Goal: Information Seeking & Learning: Learn about a topic

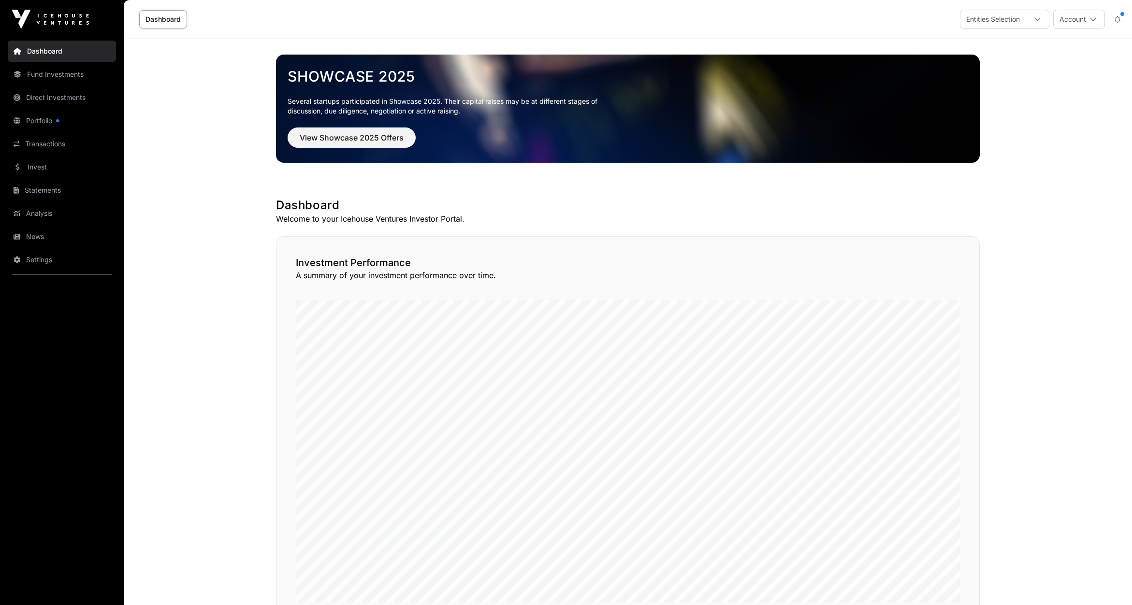
click at [47, 122] on link "Portfolio" at bounding box center [62, 120] width 108 height 21
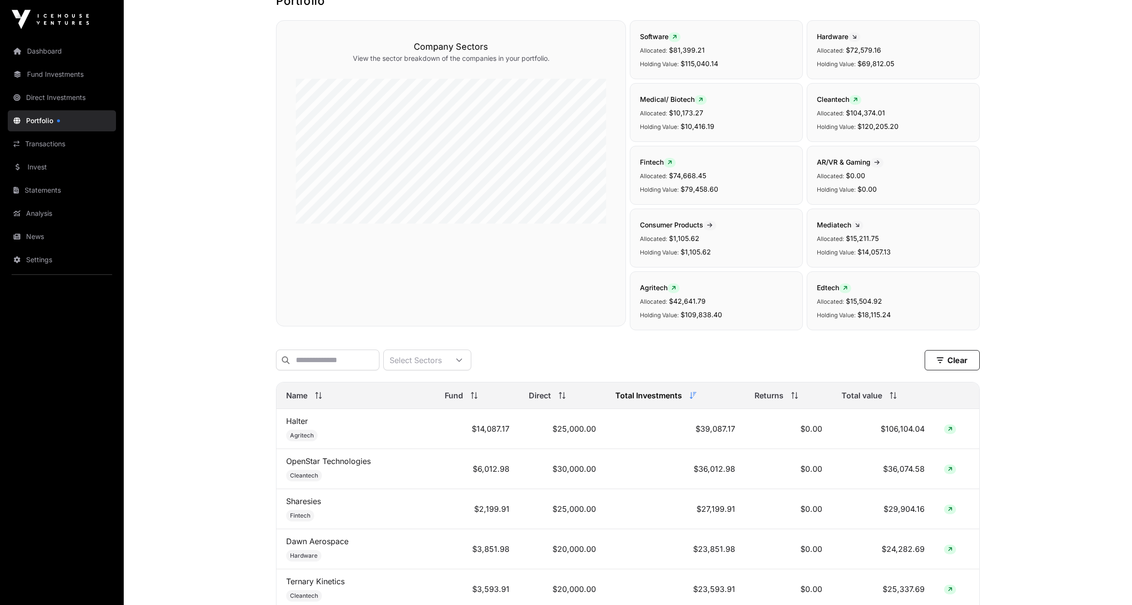
scroll to position [151, 0]
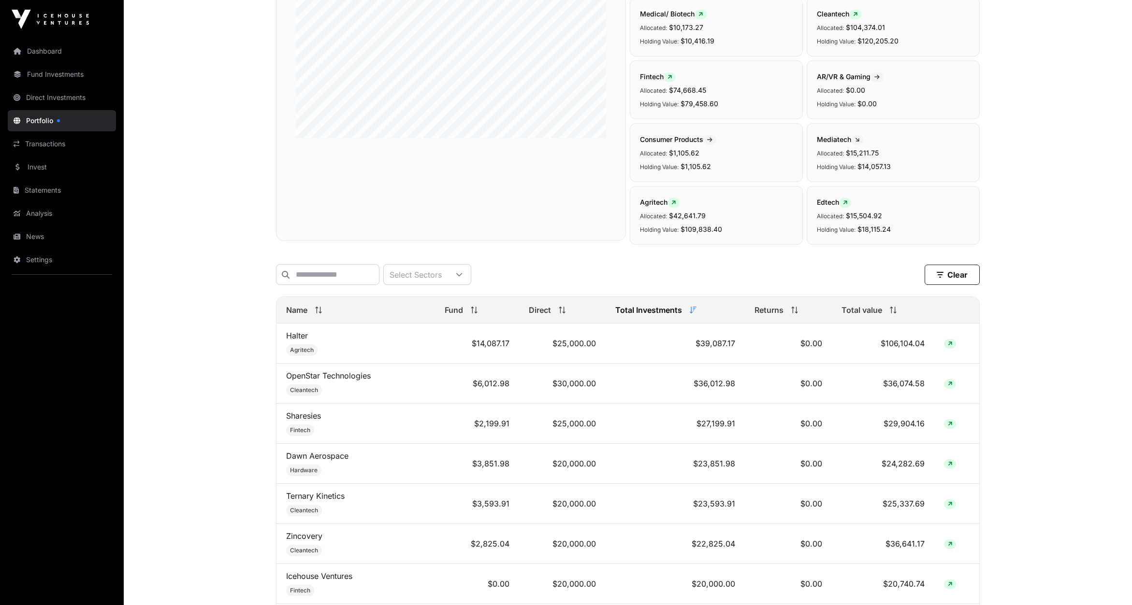
click at [295, 311] on span "Name" at bounding box center [296, 310] width 21 height 12
click at [319, 276] on input "text" at bounding box center [327, 274] width 103 height 21
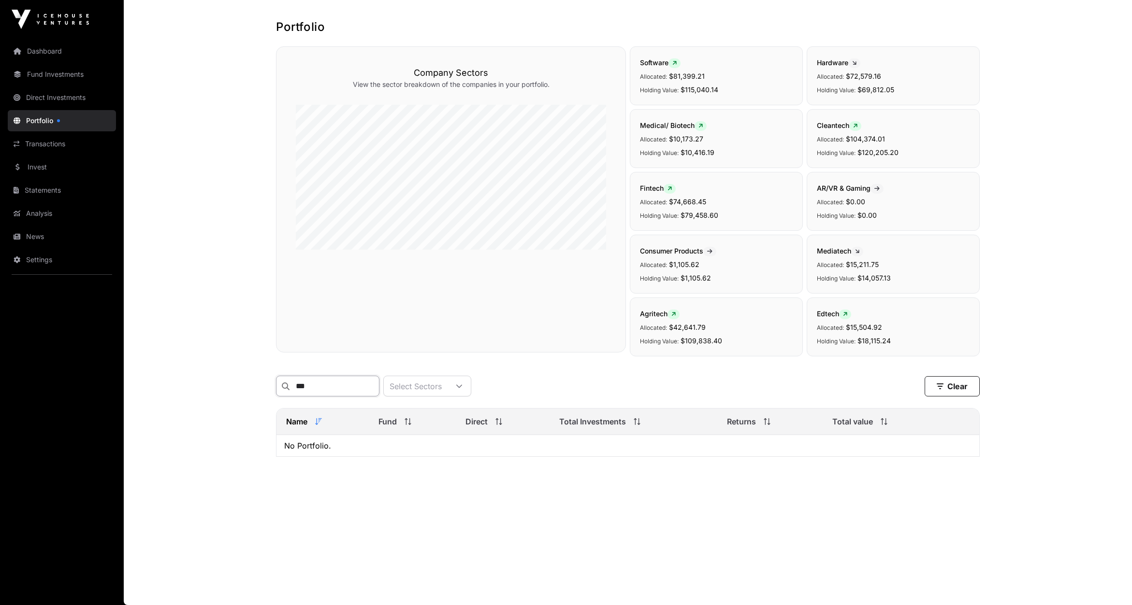
scroll to position [39, 0]
type input "****"
click at [291, 448] on link "Hnry" at bounding box center [294, 448] width 17 height 10
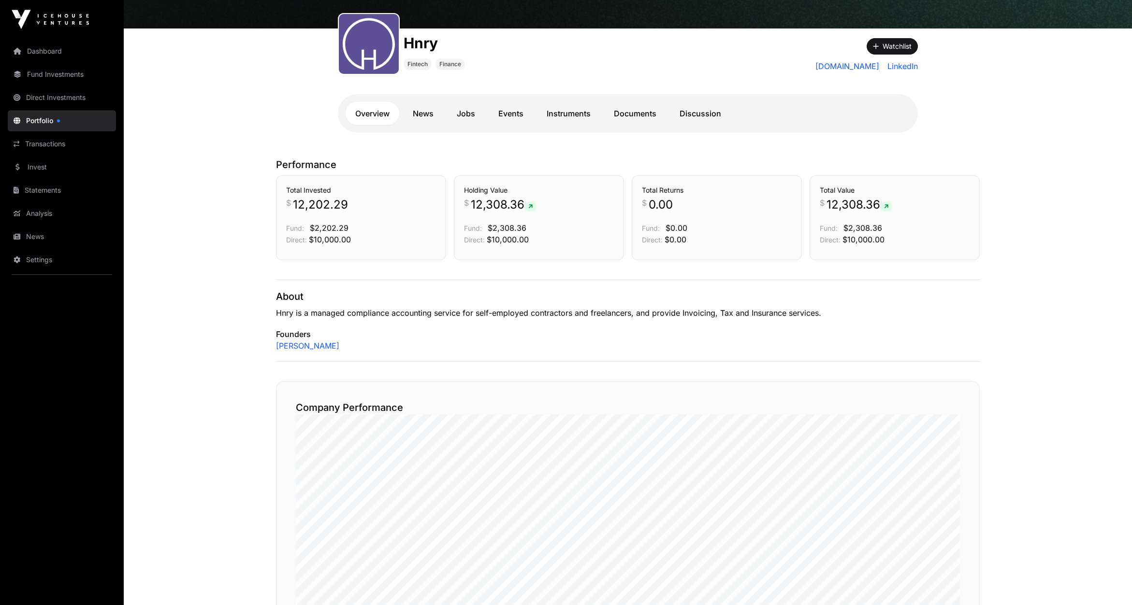
scroll to position [101, 0]
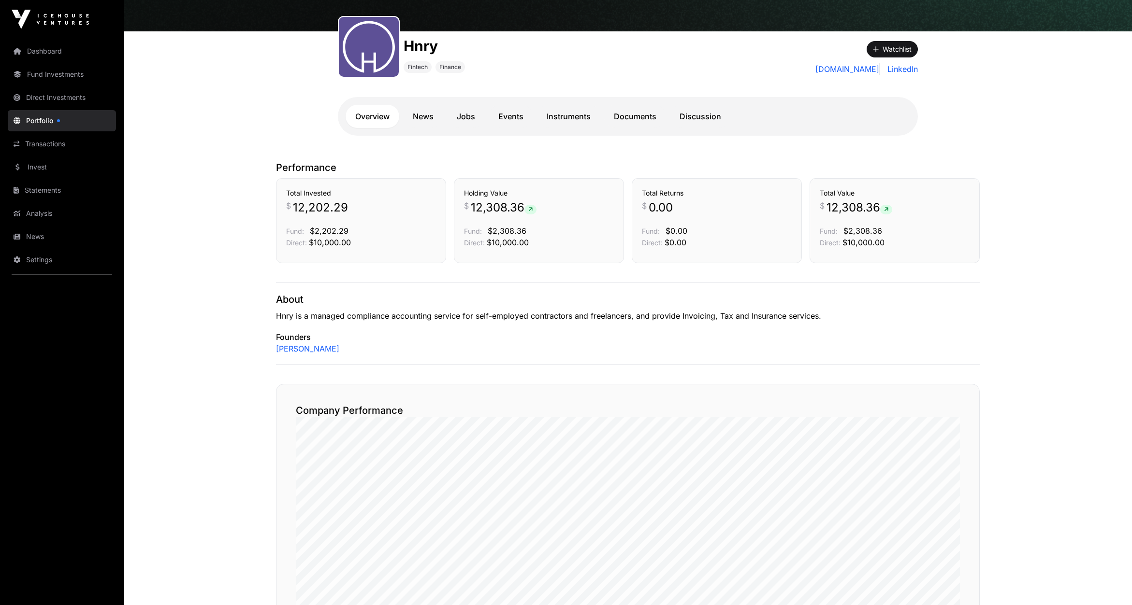
click at [640, 114] on link "Documents" at bounding box center [635, 116] width 62 height 23
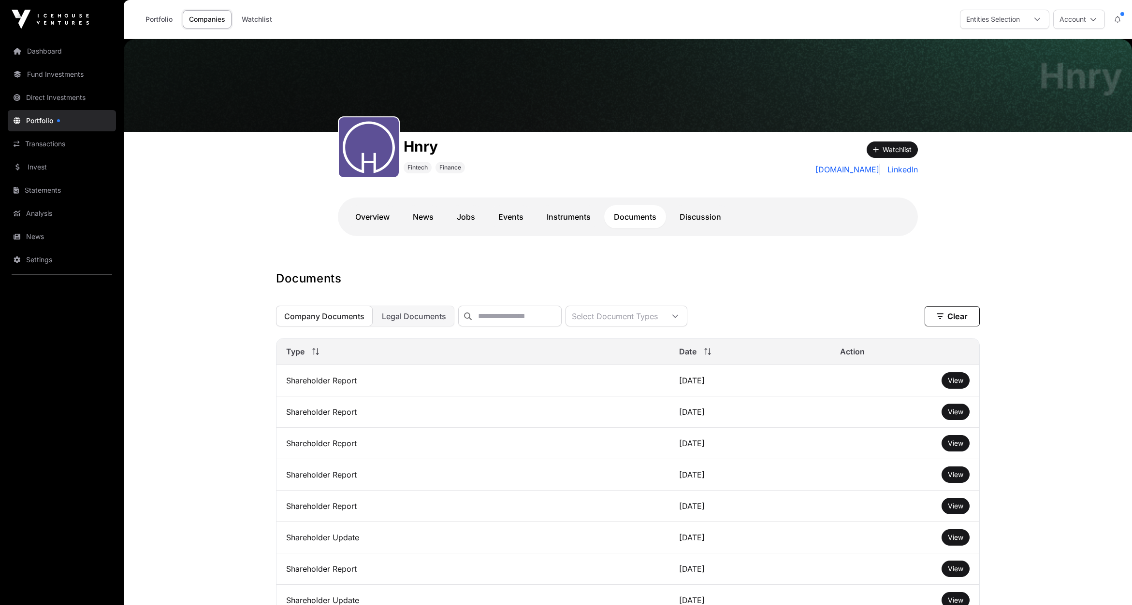
click at [577, 216] on link "Instruments" at bounding box center [568, 216] width 63 height 23
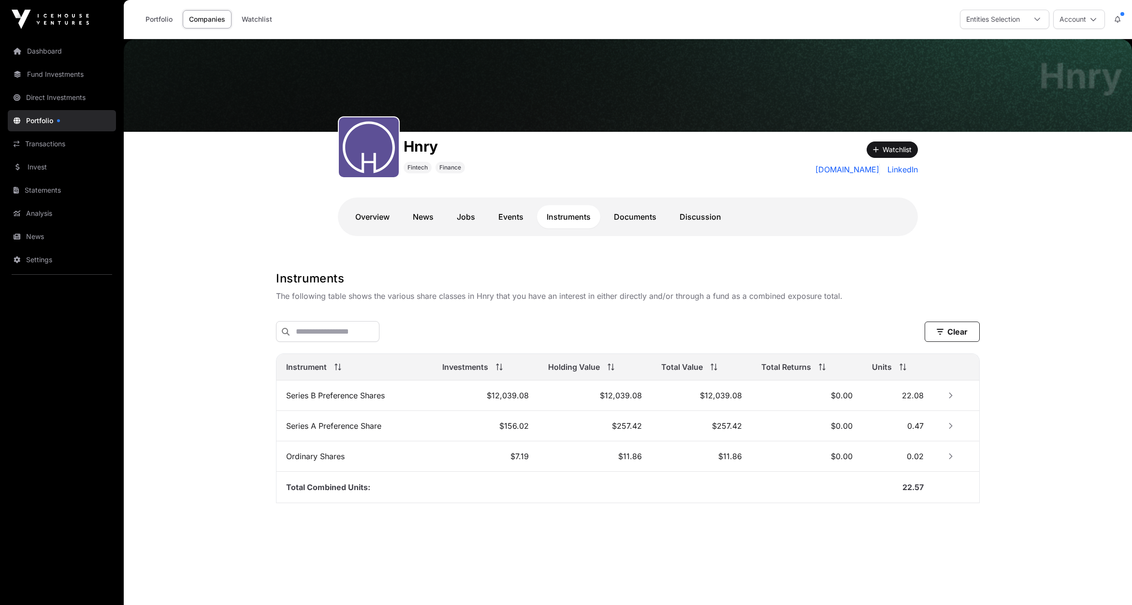
click at [951, 393] on icon "Row Collapsed" at bounding box center [950, 395] width 7 height 7
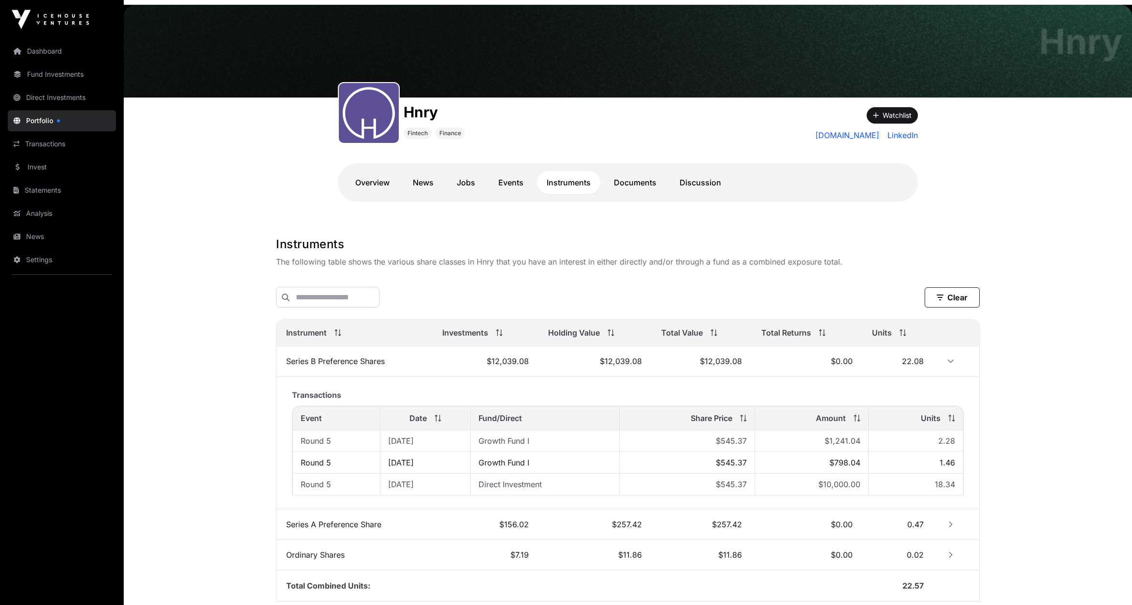
scroll to position [50, 0]
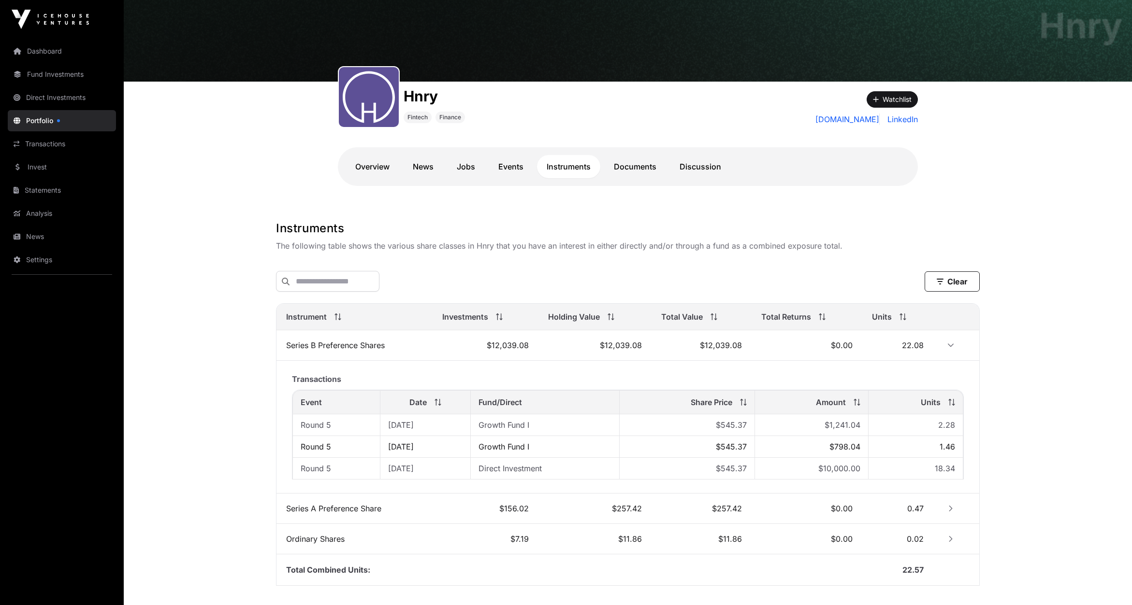
click at [47, 120] on link "Portfolio" at bounding box center [62, 120] width 108 height 21
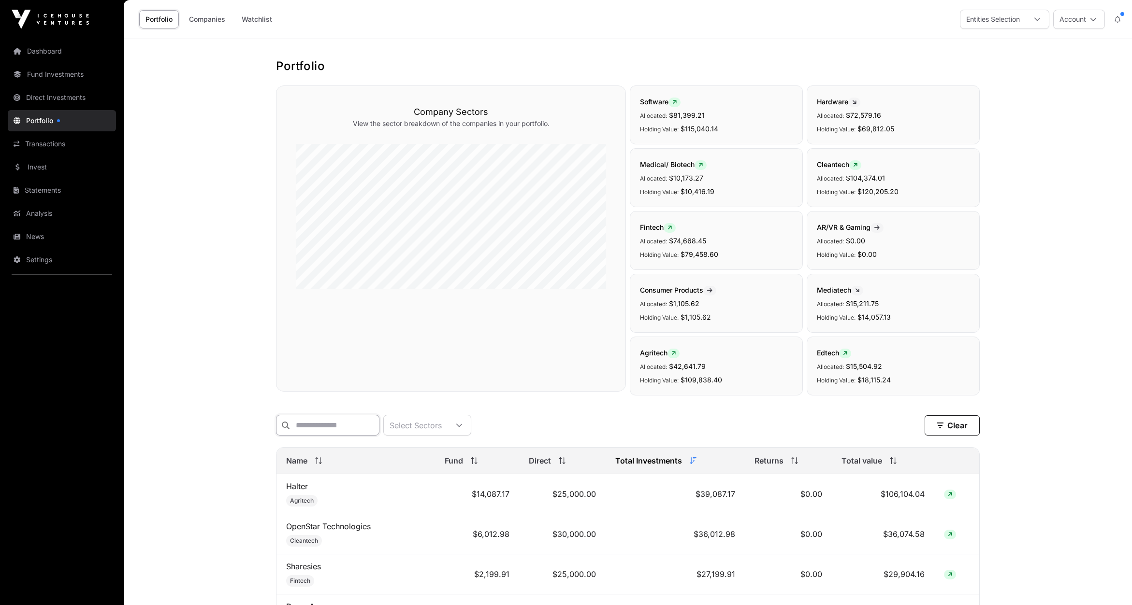
click at [331, 425] on input "text" at bounding box center [327, 425] width 103 height 21
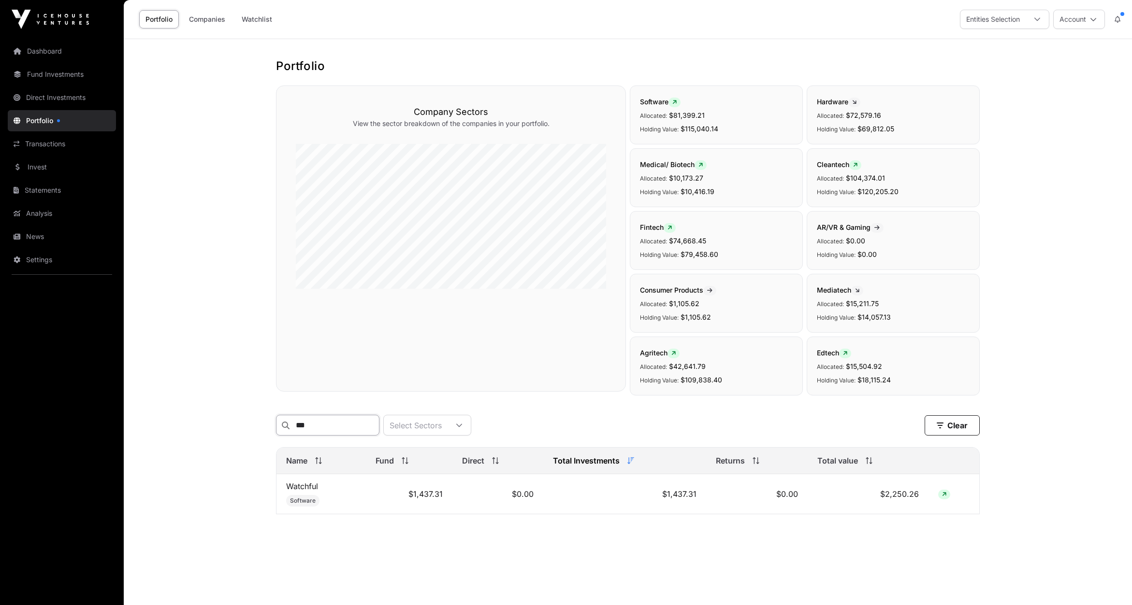
type input "***"
click at [307, 486] on link "Watchful" at bounding box center [302, 487] width 32 height 10
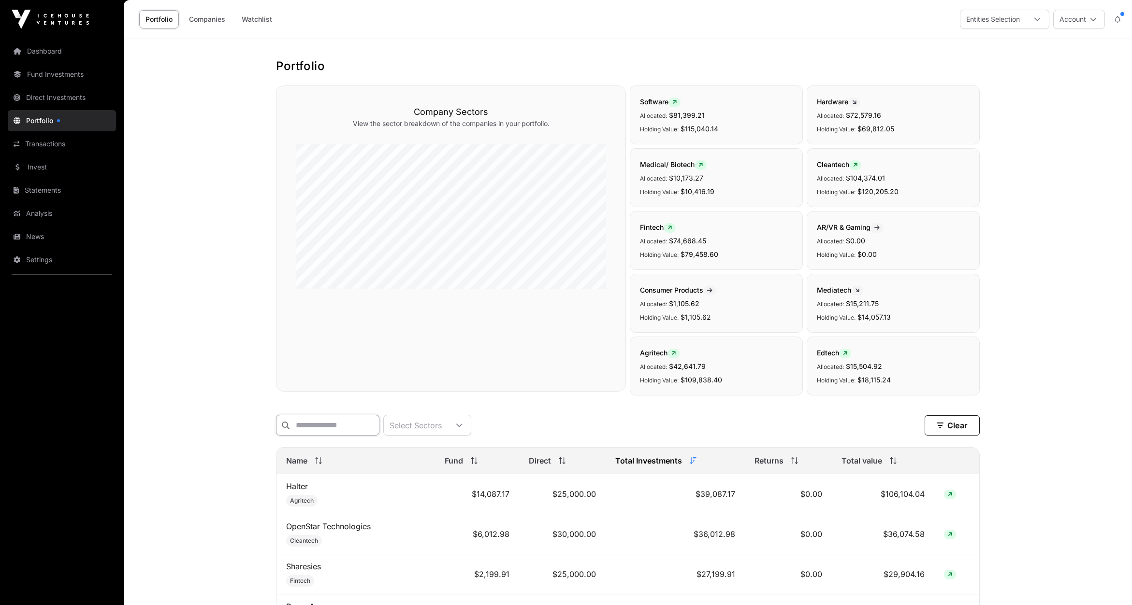
click at [298, 425] on input "text" at bounding box center [327, 425] width 103 height 21
click at [327, 420] on input "text" at bounding box center [327, 425] width 103 height 21
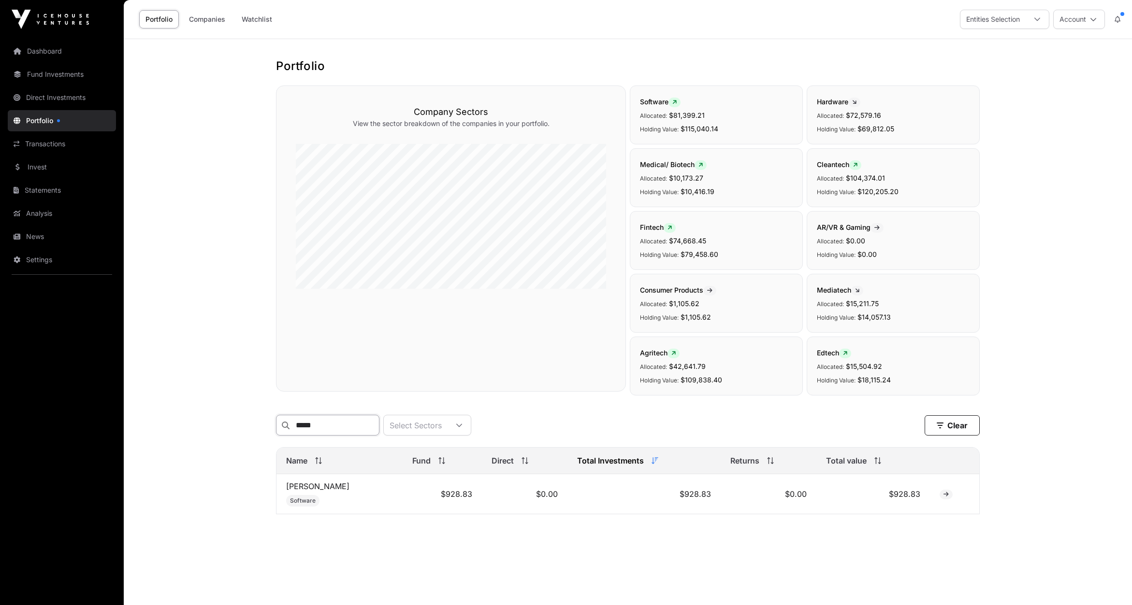
type input "*****"
click at [291, 484] on link "[PERSON_NAME]" at bounding box center [317, 487] width 63 height 10
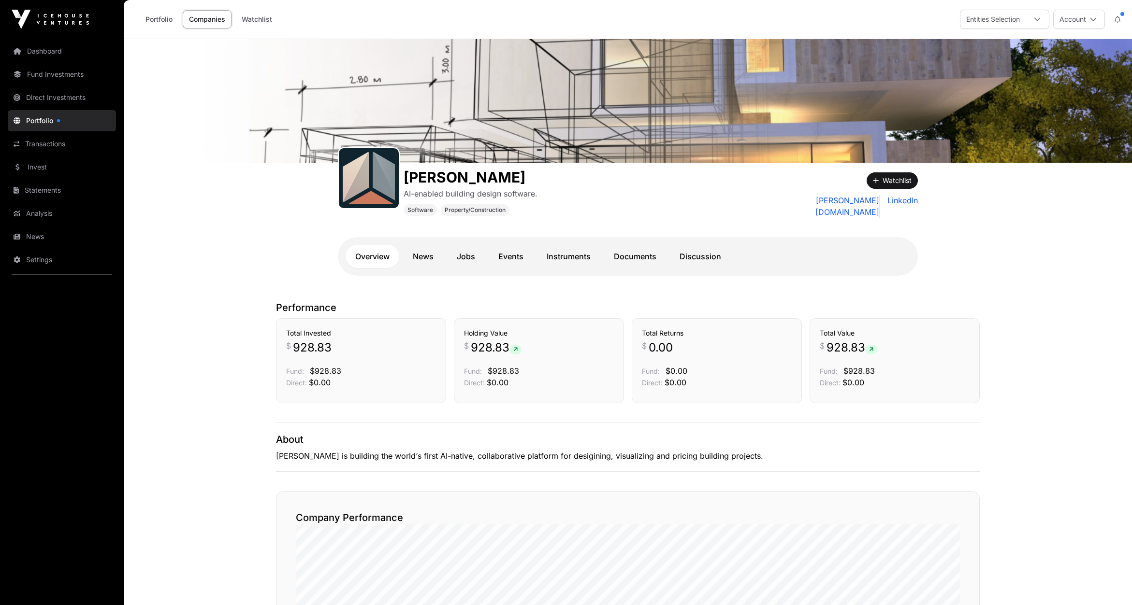
click at [37, 118] on link "Portfolio" at bounding box center [62, 120] width 108 height 21
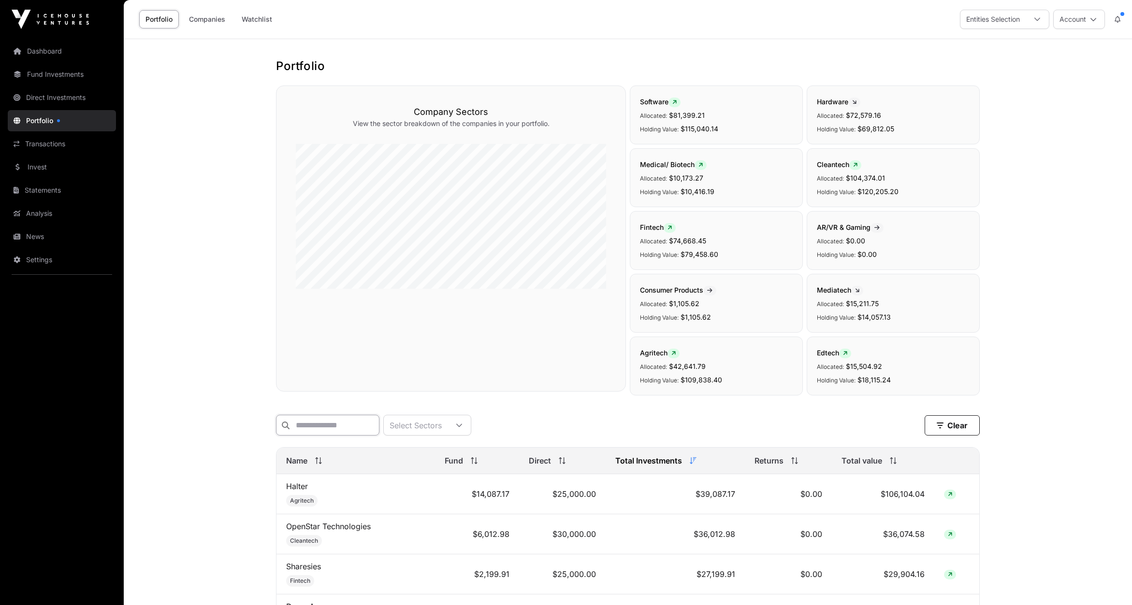
click at [316, 417] on input "text" at bounding box center [327, 425] width 103 height 21
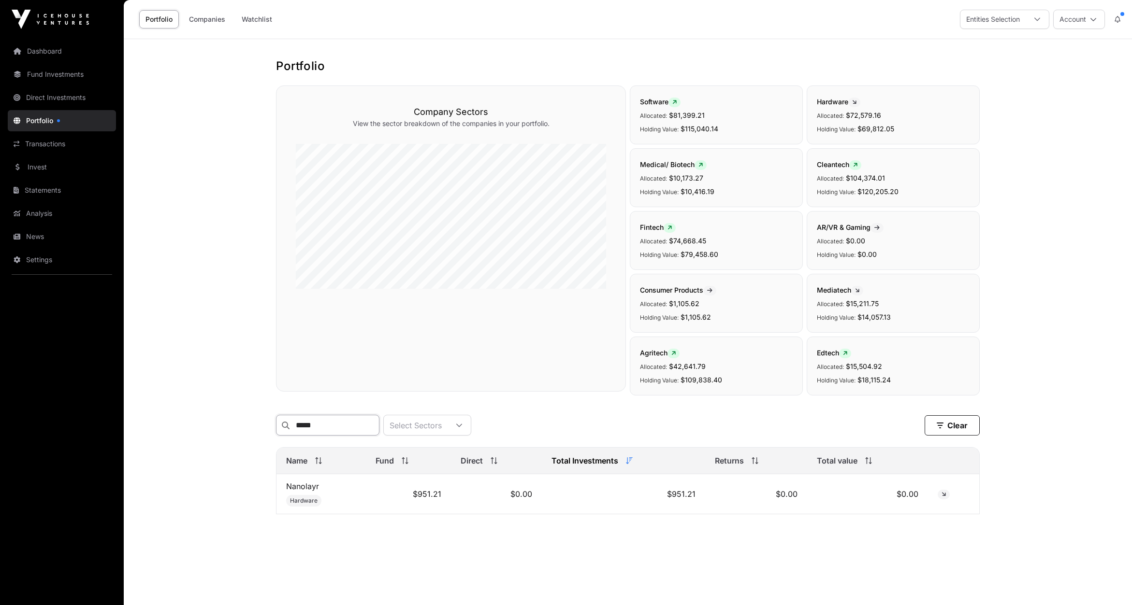
type input "*****"
click at [42, 72] on link "Fund Investments" at bounding box center [62, 74] width 108 height 21
click at [49, 75] on link "Fund Investments" at bounding box center [62, 74] width 108 height 21
click at [51, 56] on link "Dashboard" at bounding box center [62, 51] width 108 height 21
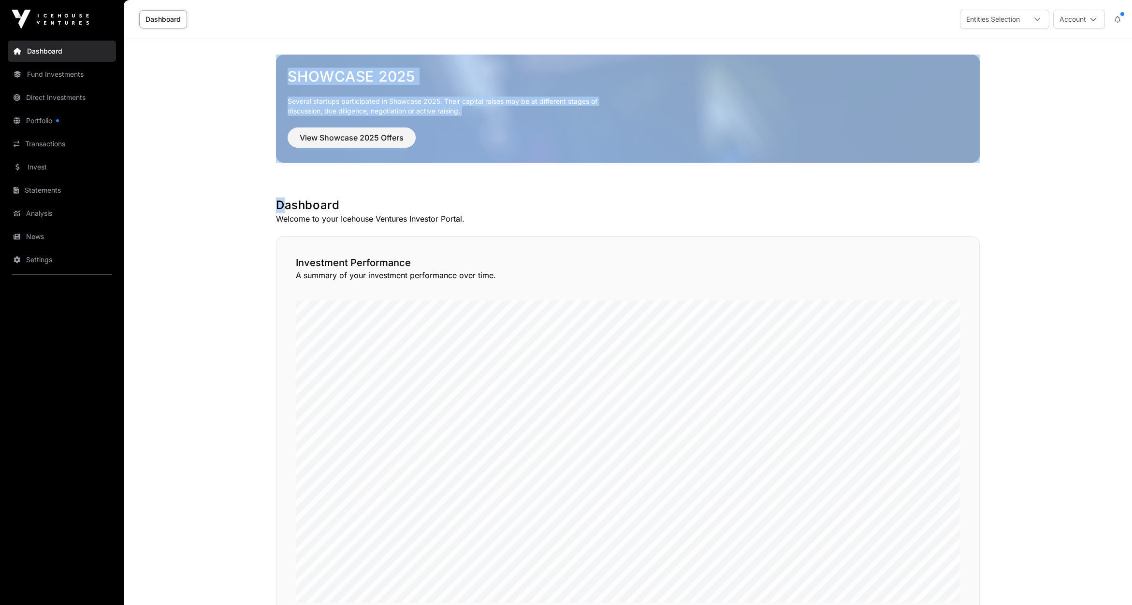
click at [241, 188] on main "Showcase 2025 Several startups participated in Showcase 2025. Their capital rai…" at bounding box center [628, 604] width 1008 height 1130
click at [51, 77] on link "Fund Investments" at bounding box center [62, 74] width 108 height 21
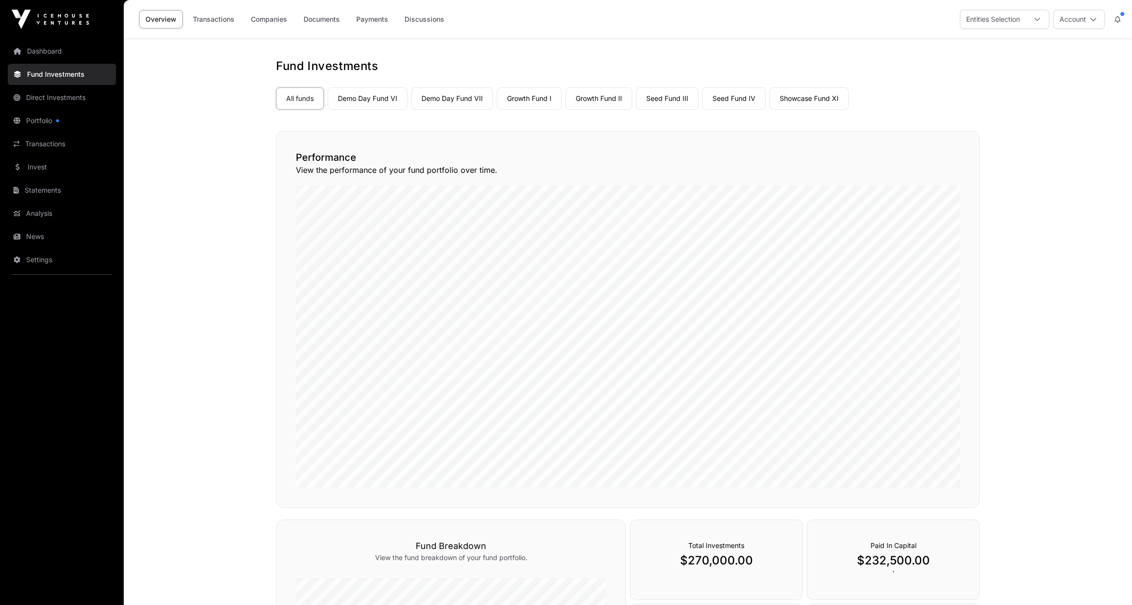
click at [739, 99] on link "Seed Fund IV" at bounding box center [733, 98] width 63 height 22
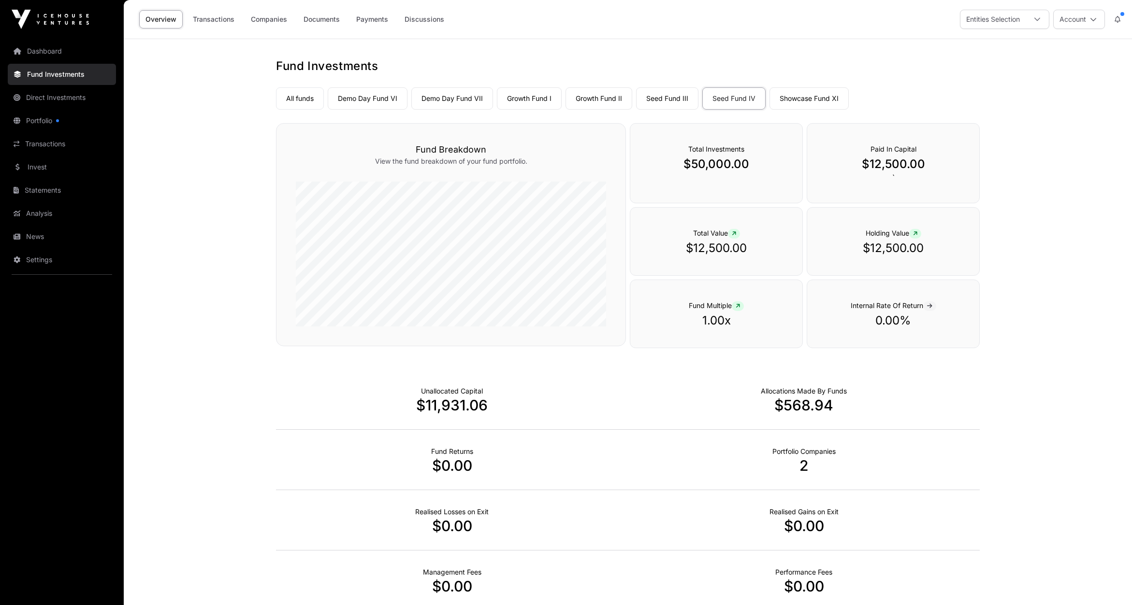
click at [275, 22] on link "Companies" at bounding box center [268, 19] width 49 height 18
